Goal: Transaction & Acquisition: Subscribe to service/newsletter

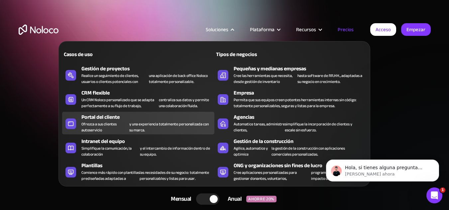
click at [176, 125] on font "y una experiencia totalmente personalizada con su marca." at bounding box center [168, 127] width 79 height 13
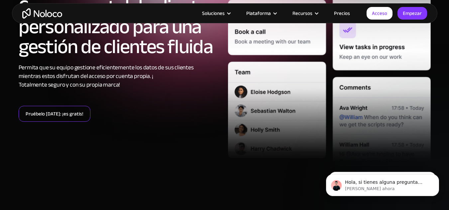
click at [73, 114] on font "Pruébelo hoy: ¡es gratis!" at bounding box center [55, 113] width 58 height 9
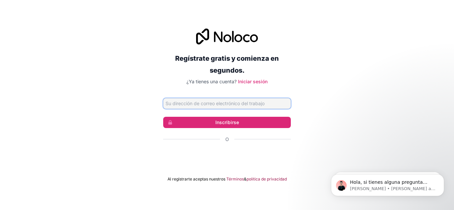
click at [191, 105] on input "Dirección de correo electrónico" at bounding box center [227, 103] width 128 height 11
type input "mgojeda89@gmail.com"
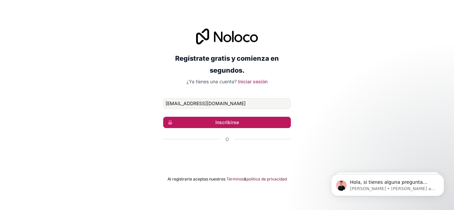
click at [244, 121] on button "Inscribirse" at bounding box center [227, 122] width 128 height 11
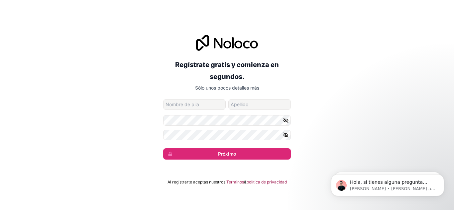
click at [212, 103] on input "nombre de pila" at bounding box center [194, 104] width 62 height 11
type input "Manolo"
type input "Gallegos"
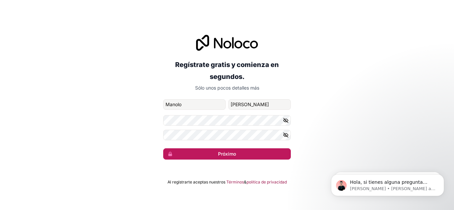
click at [236, 152] on button "Próximo" at bounding box center [227, 153] width 128 height 11
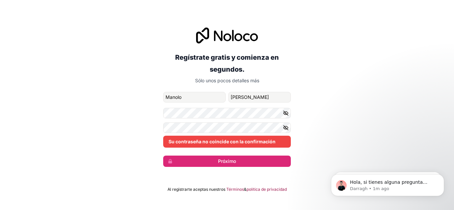
click at [187, 120] on form "mgojeda89@gmail.com Manolo Gallegos Su contraseña no coincide con la confirmaci…" at bounding box center [227, 129] width 128 height 75
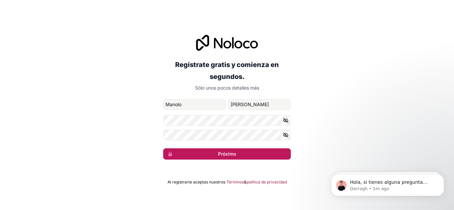
click at [226, 152] on font "Próximo" at bounding box center [227, 154] width 18 height 6
